Goal: Information Seeking & Learning: Learn about a topic

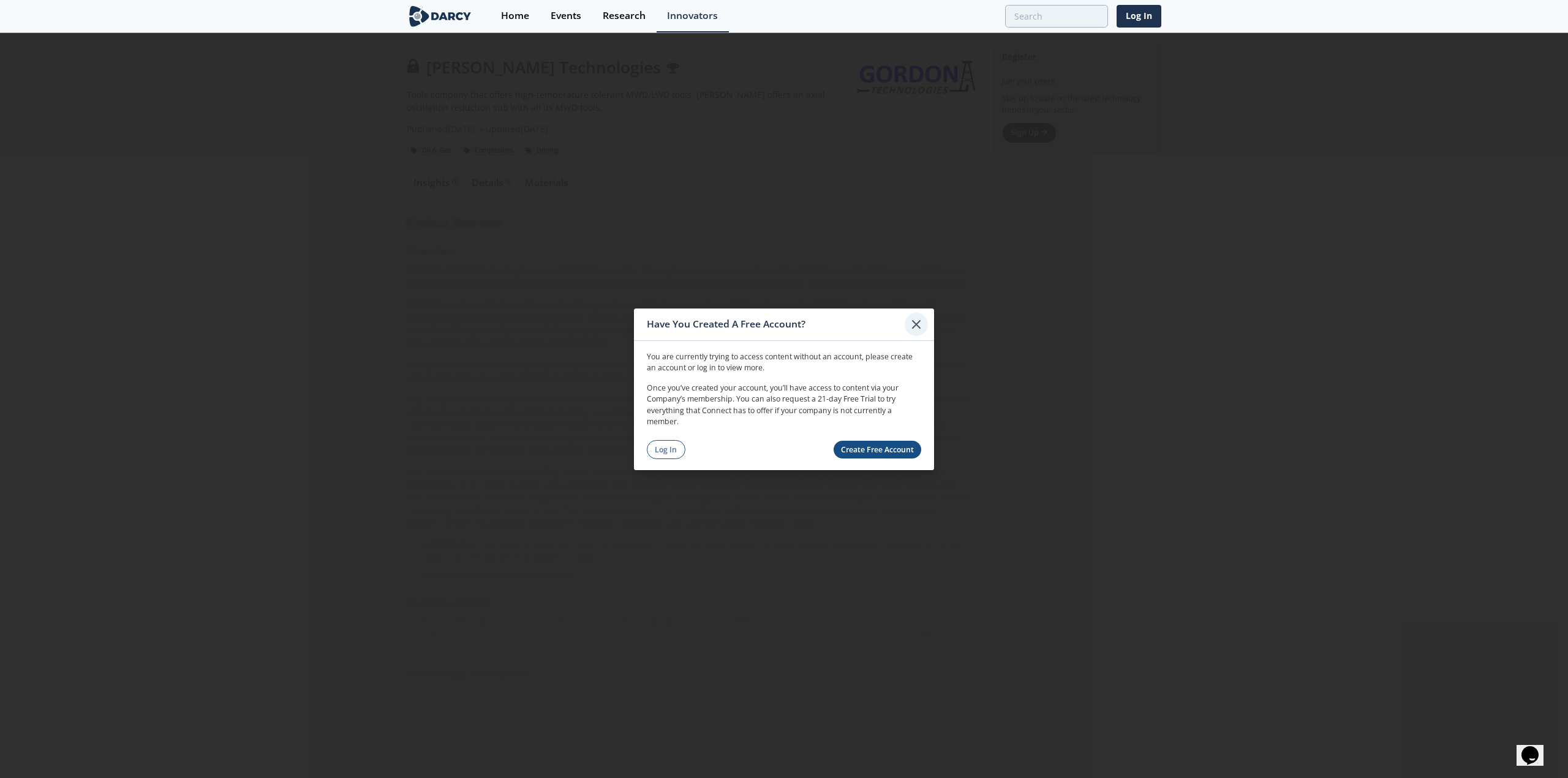
click at [910, 328] on icon at bounding box center [916, 324] width 15 height 15
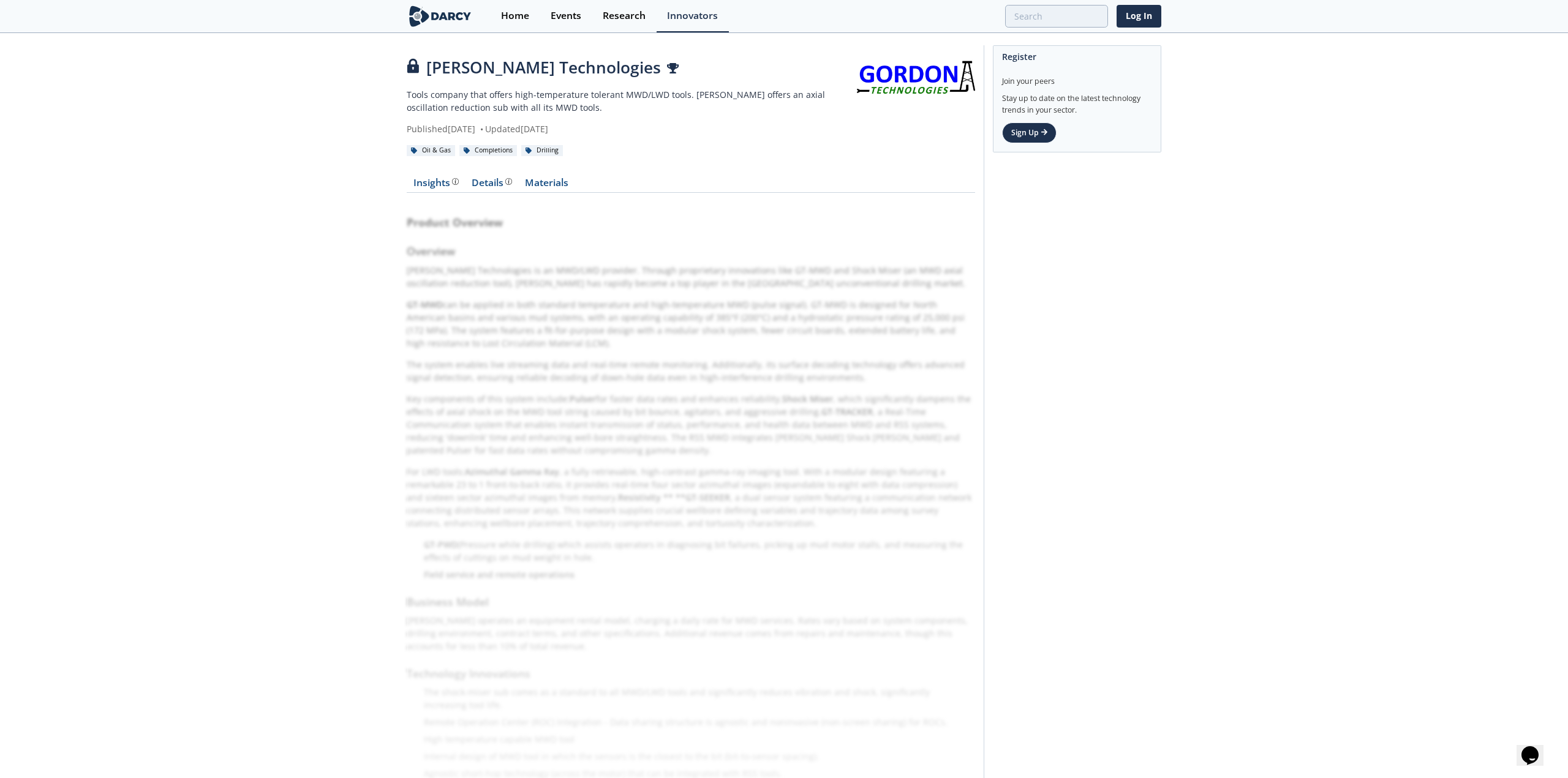
click at [479, 324] on div "Product Overview Overview [PERSON_NAME] Technologies is an MWD/LWD provider. Th…" at bounding box center [691, 582] width 569 height 762
click at [493, 178] on div "Details" at bounding box center [491, 183] width 41 height 10
click at [412, 67] on icon at bounding box center [413, 66] width 12 height 15
click at [548, 180] on link "Materials" at bounding box center [546, 185] width 57 height 15
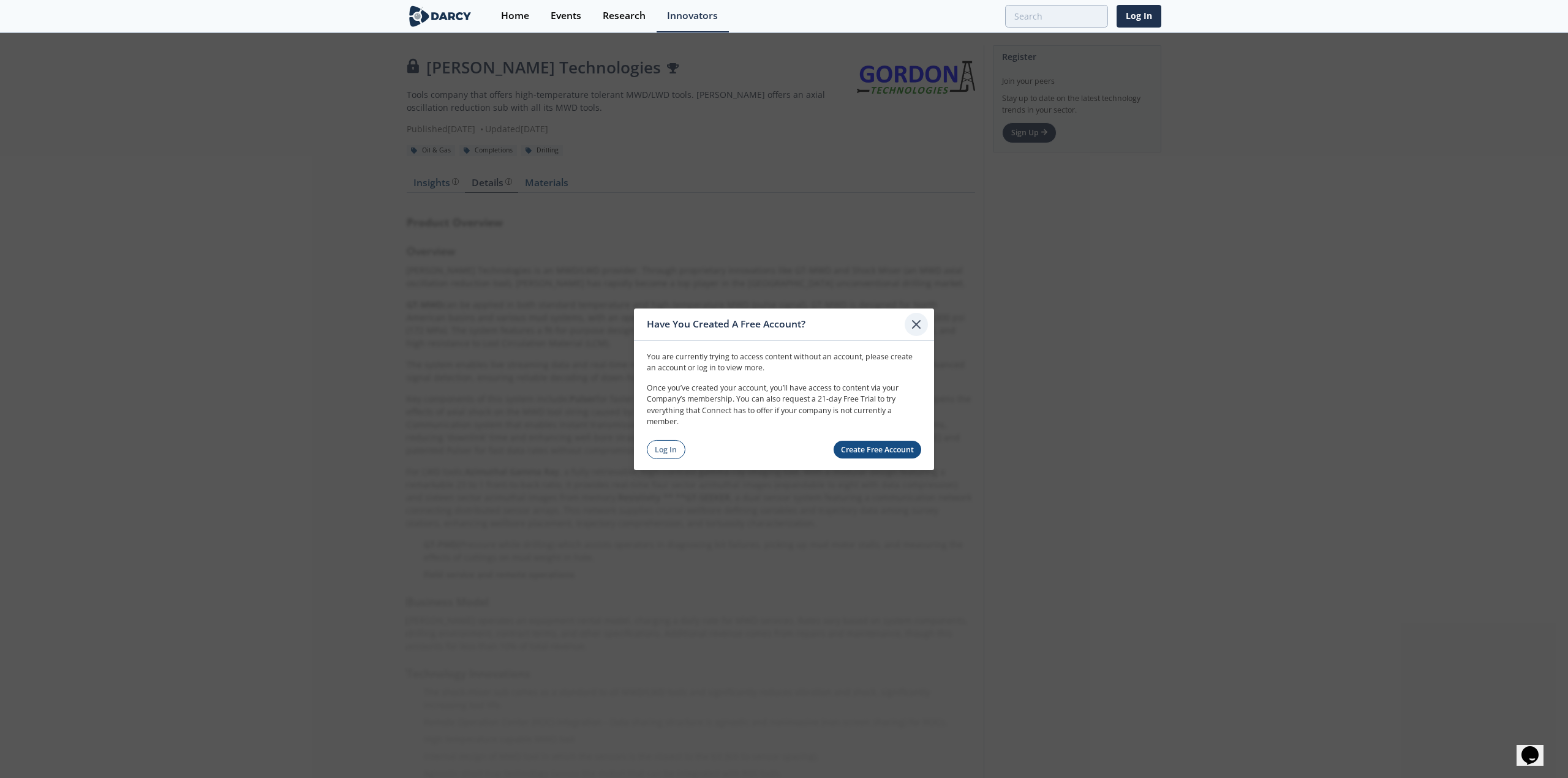
click at [920, 319] on icon at bounding box center [916, 324] width 15 height 15
